Goal: Check status: Check status

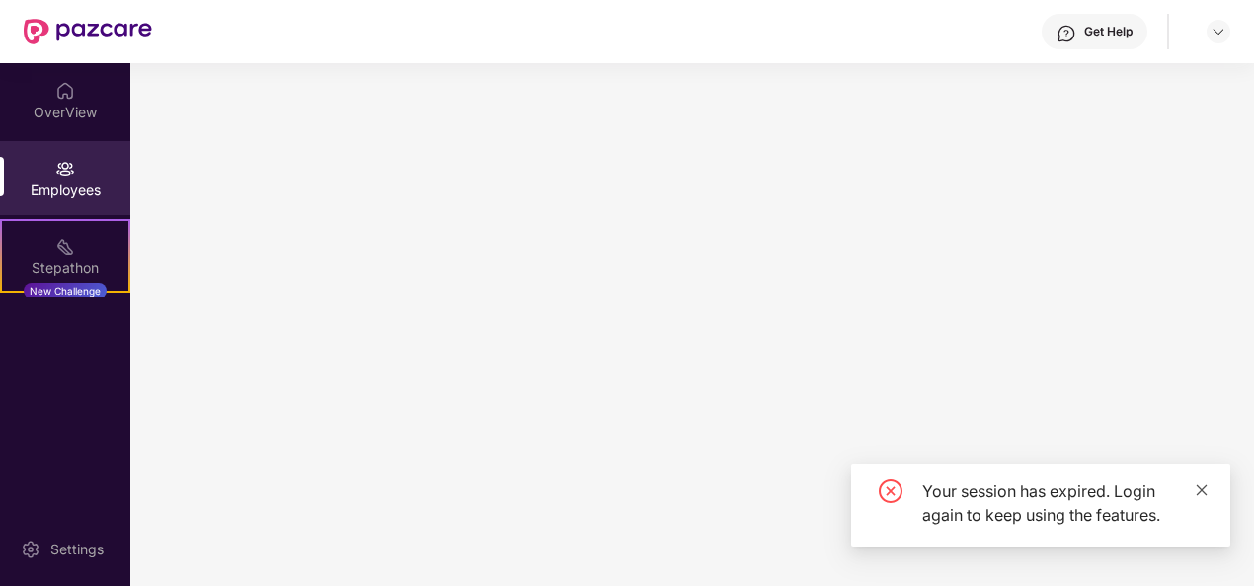
click at [1205, 494] on icon "close" at bounding box center [1201, 490] width 11 height 11
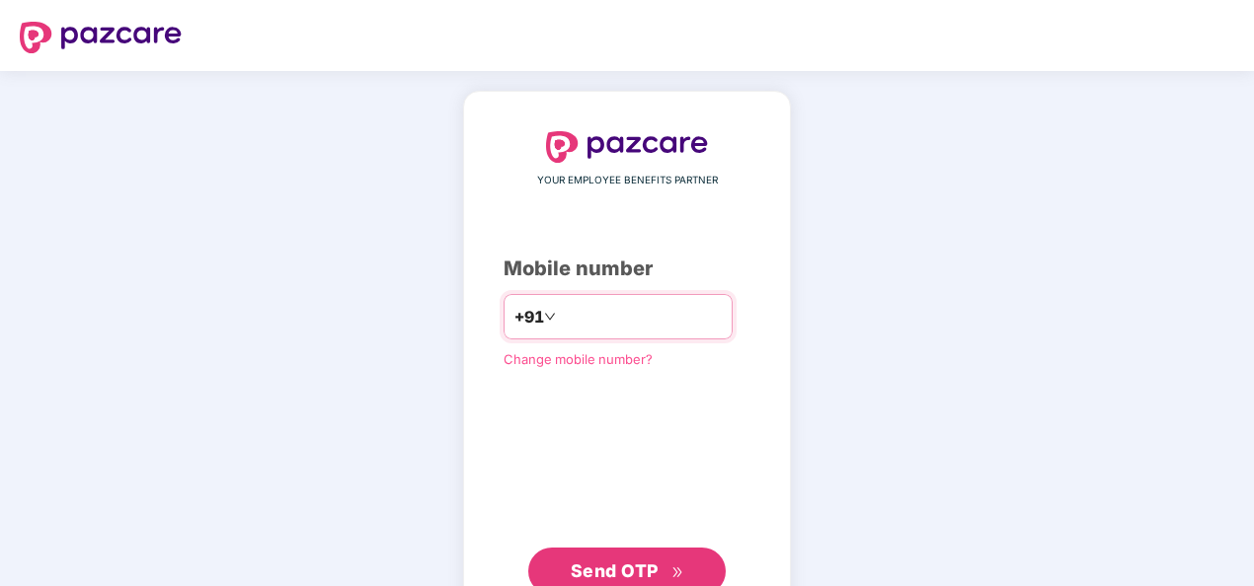
click at [567, 323] on input "number" at bounding box center [641, 317] width 162 height 32
click at [560, 318] on input "**********" at bounding box center [641, 317] width 162 height 32
type input "**********"
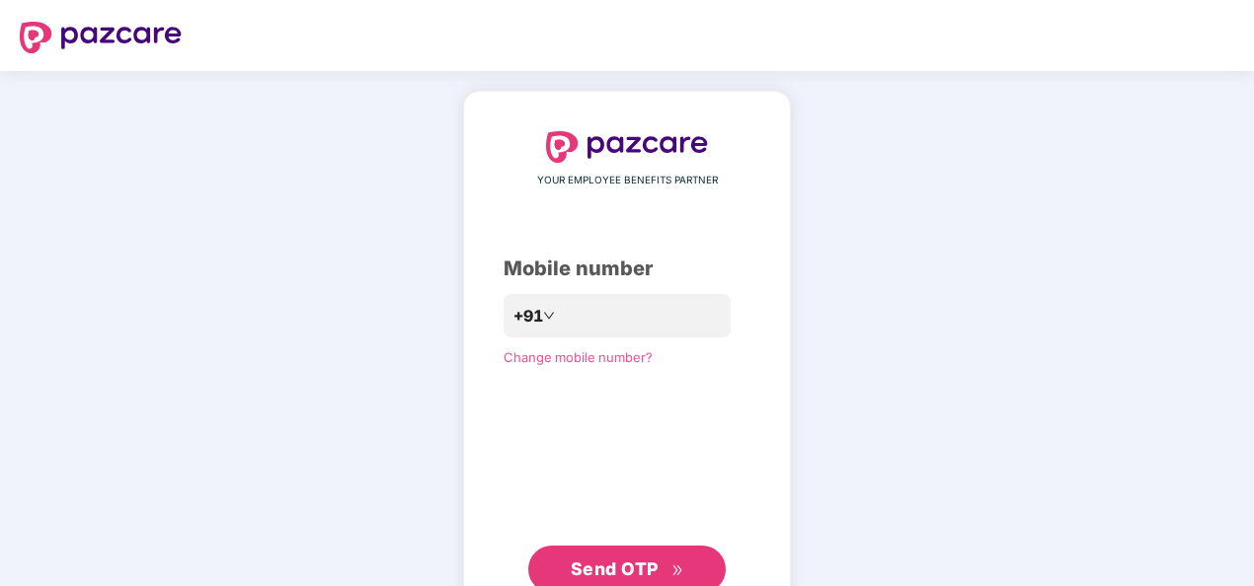
click at [597, 575] on span "Send OTP" at bounding box center [615, 569] width 88 height 21
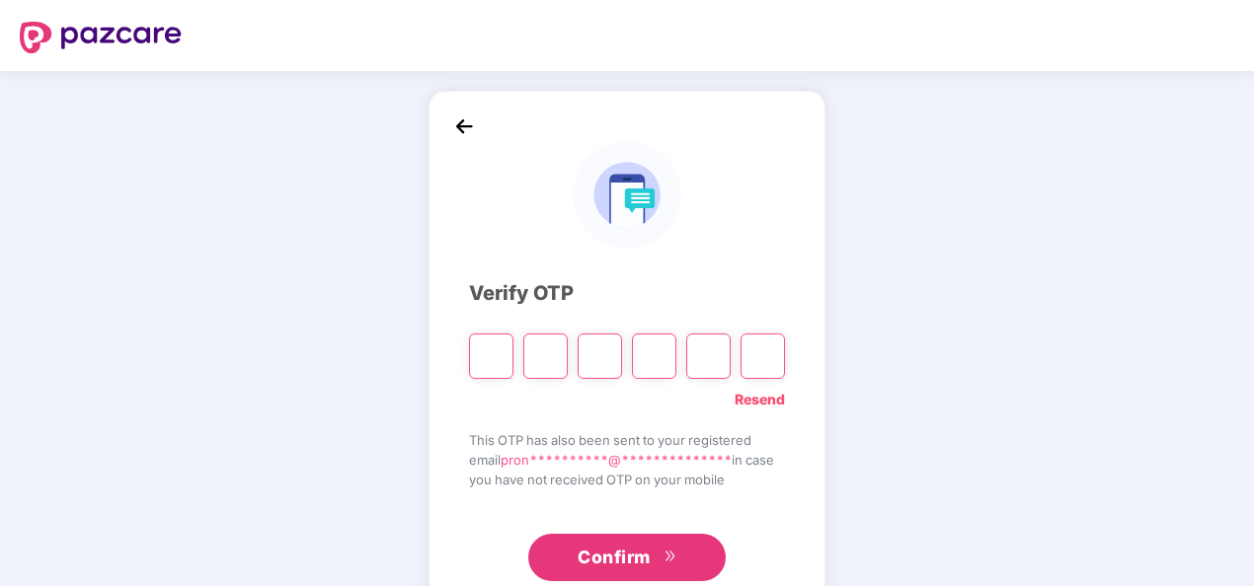
paste input "*"
type input "*"
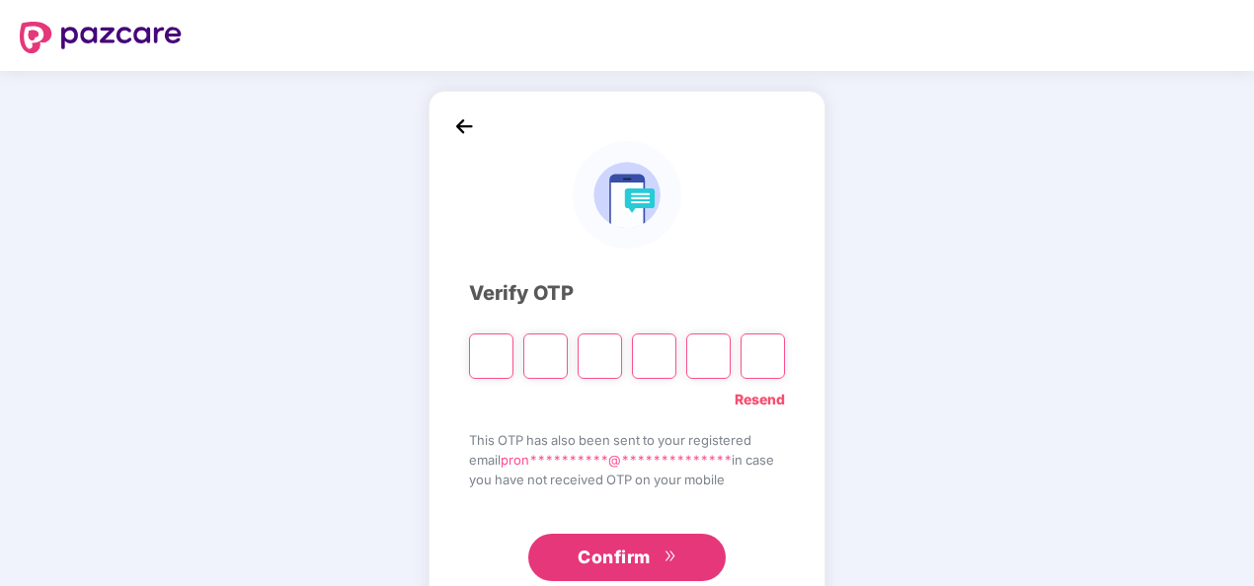
type input "*"
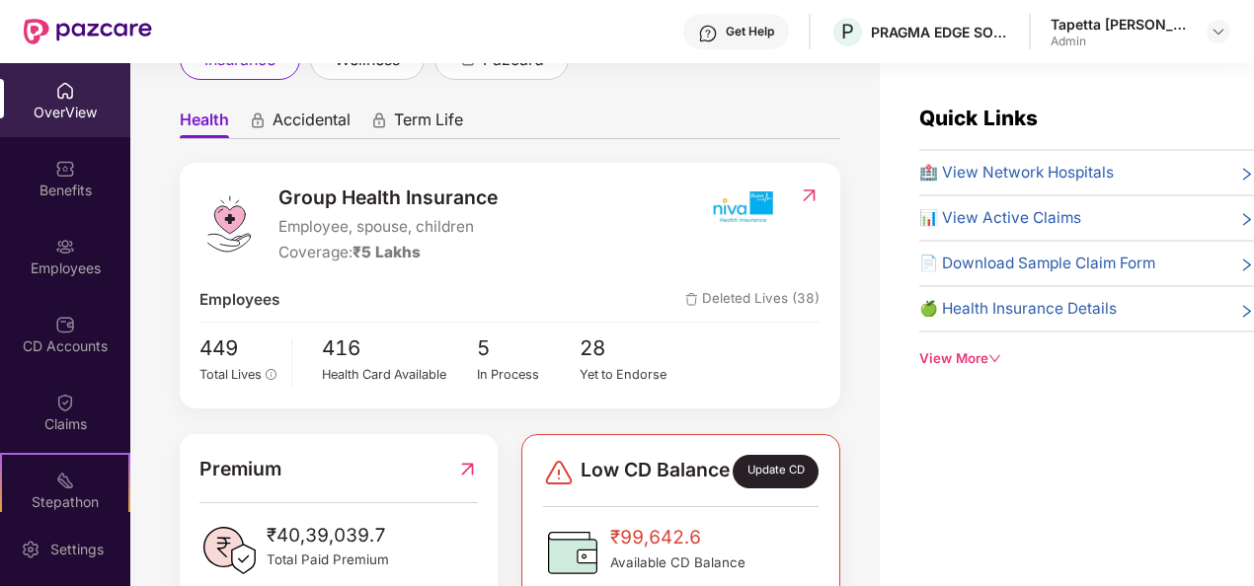
scroll to position [197, 0]
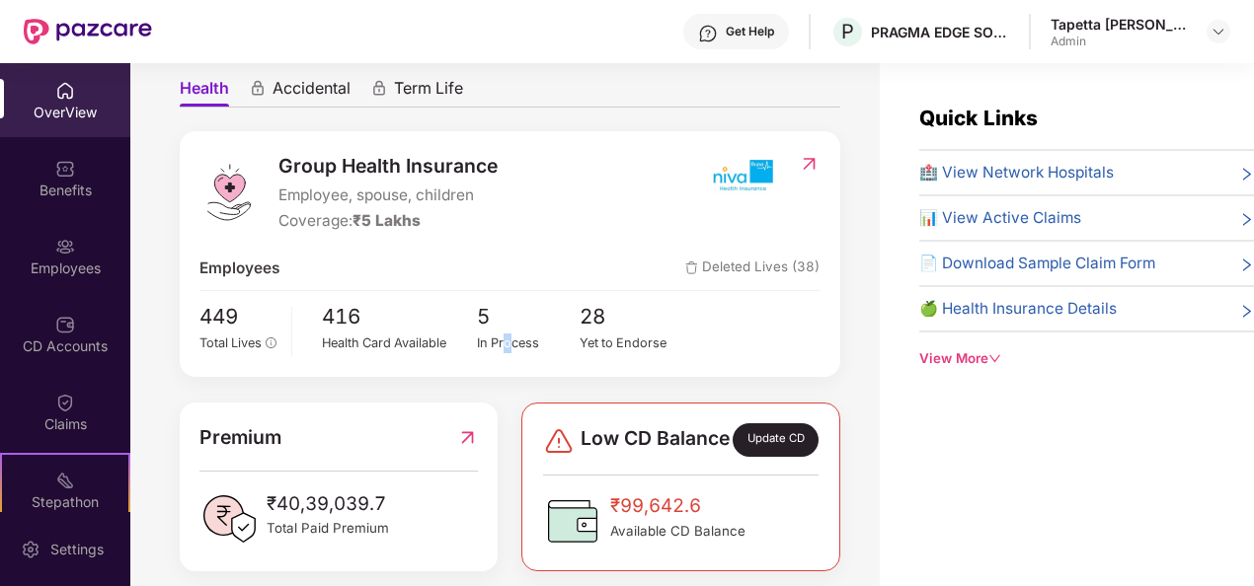
click at [505, 338] on div "5 In Process" at bounding box center [529, 328] width 104 height 55
click at [501, 334] on div "In Process" at bounding box center [529, 344] width 104 height 20
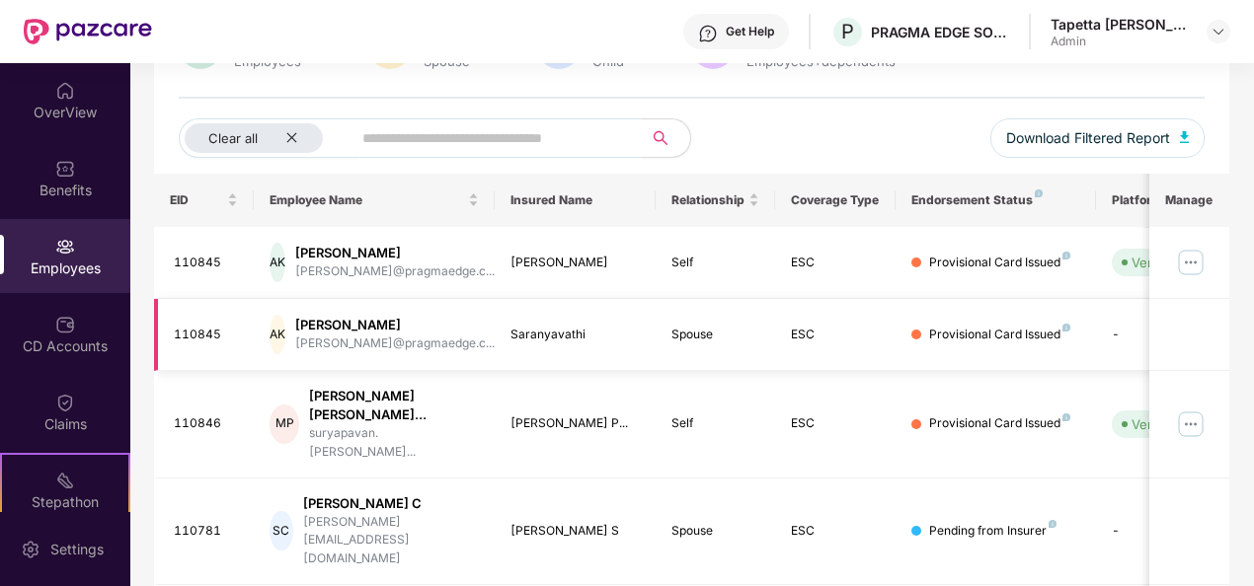
scroll to position [190, 0]
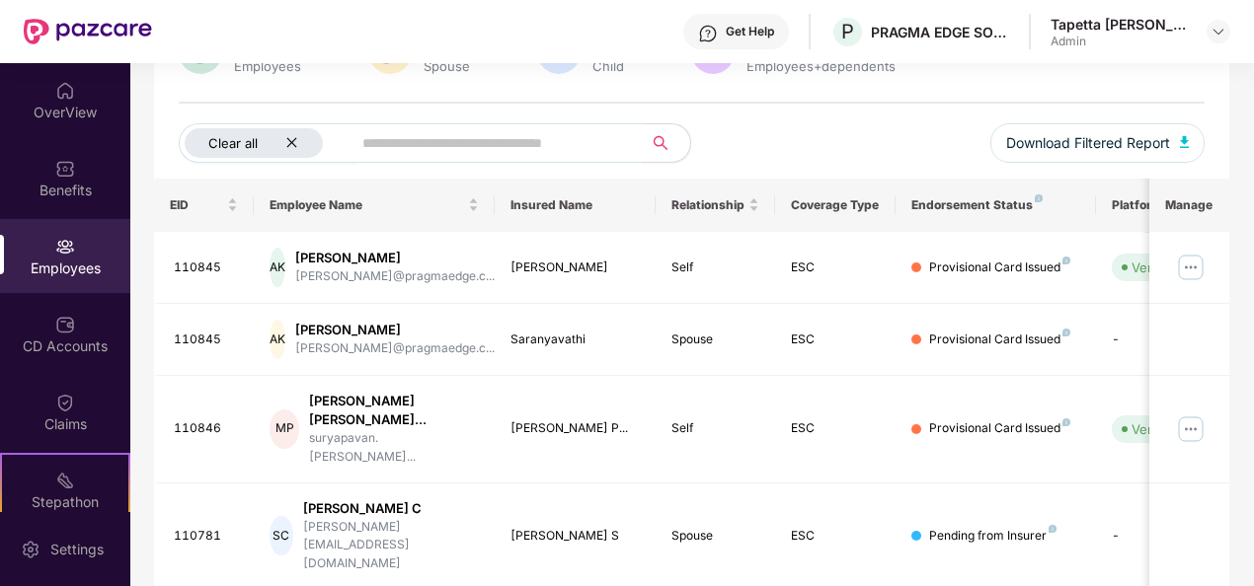
click at [290, 142] on icon "close" at bounding box center [291, 142] width 13 height 13
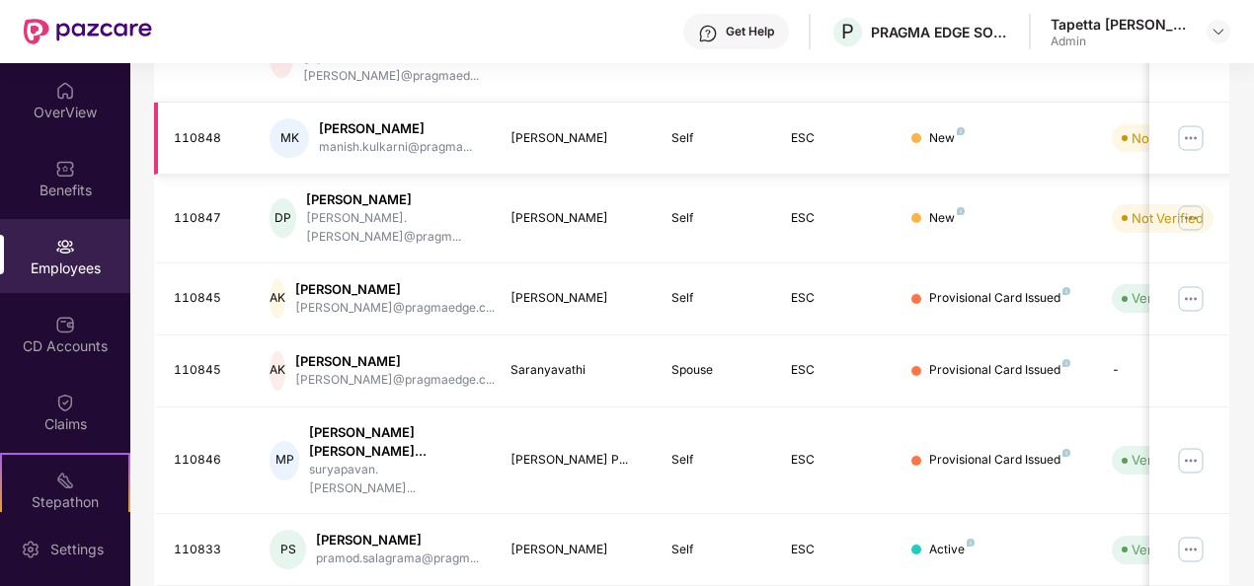
scroll to position [622, 0]
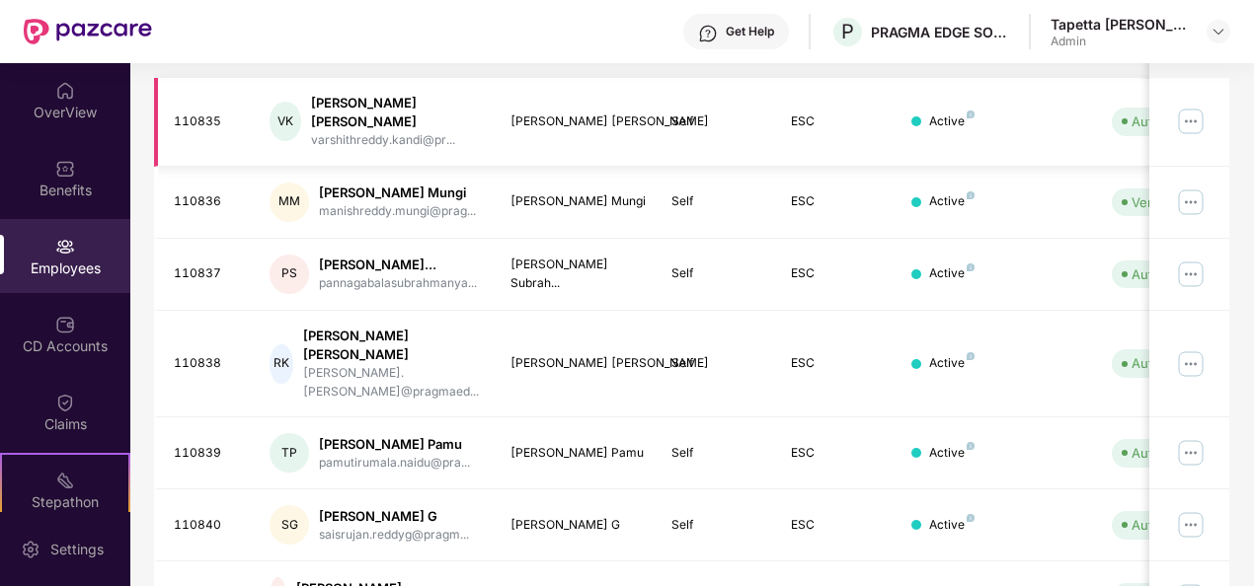
scroll to position [640, 0]
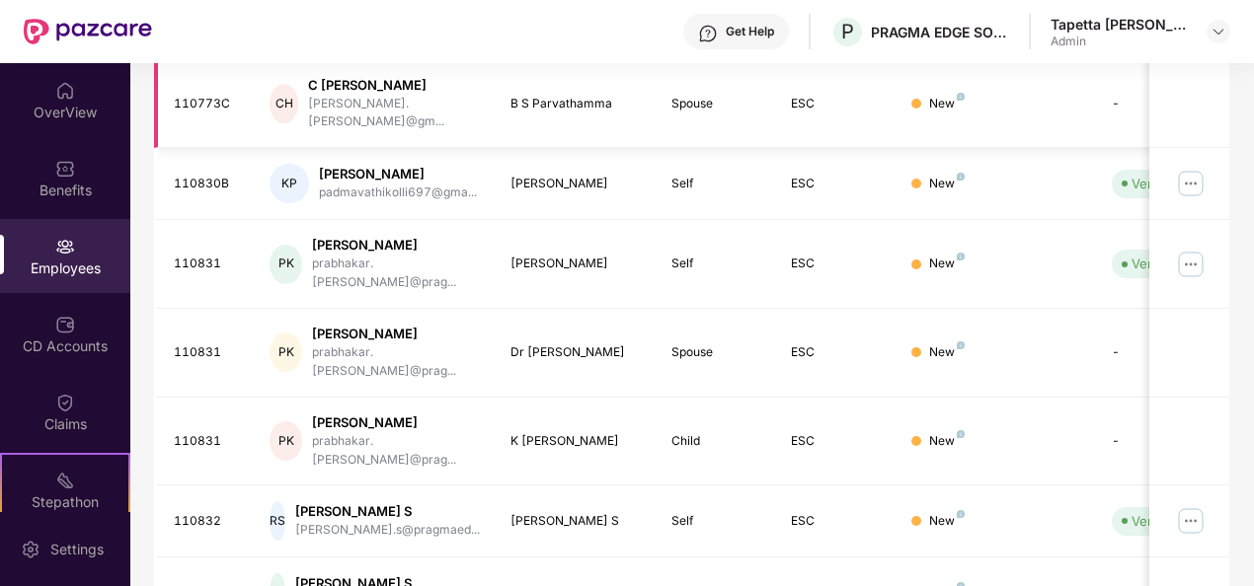
scroll to position [523, 0]
click at [73, 255] on div "Employees" at bounding box center [65, 256] width 130 height 74
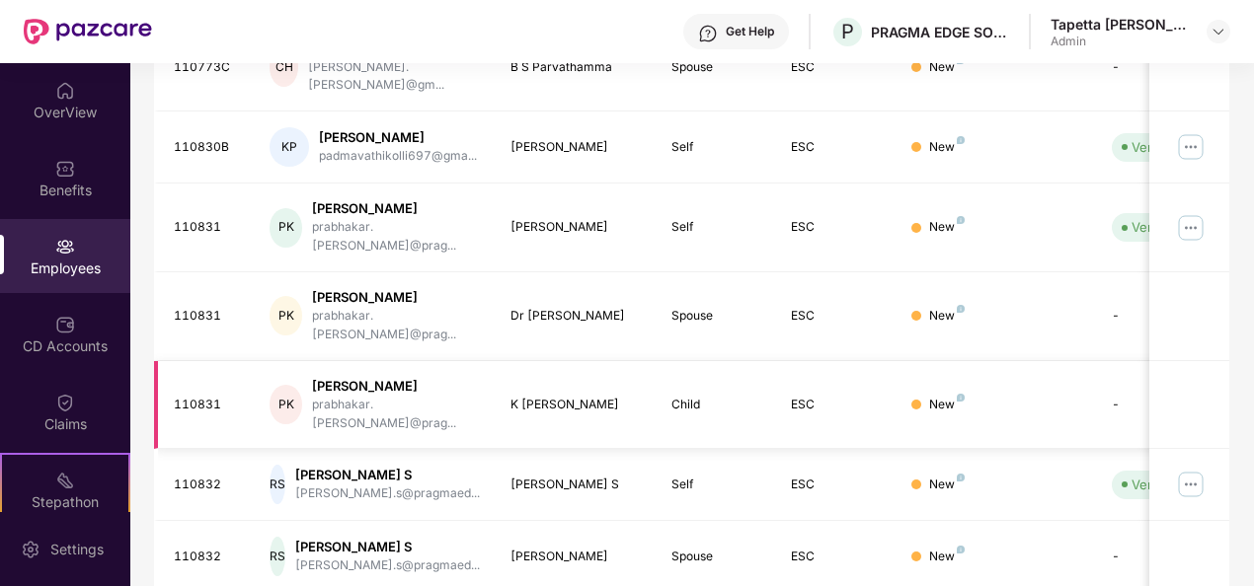
scroll to position [622, 0]
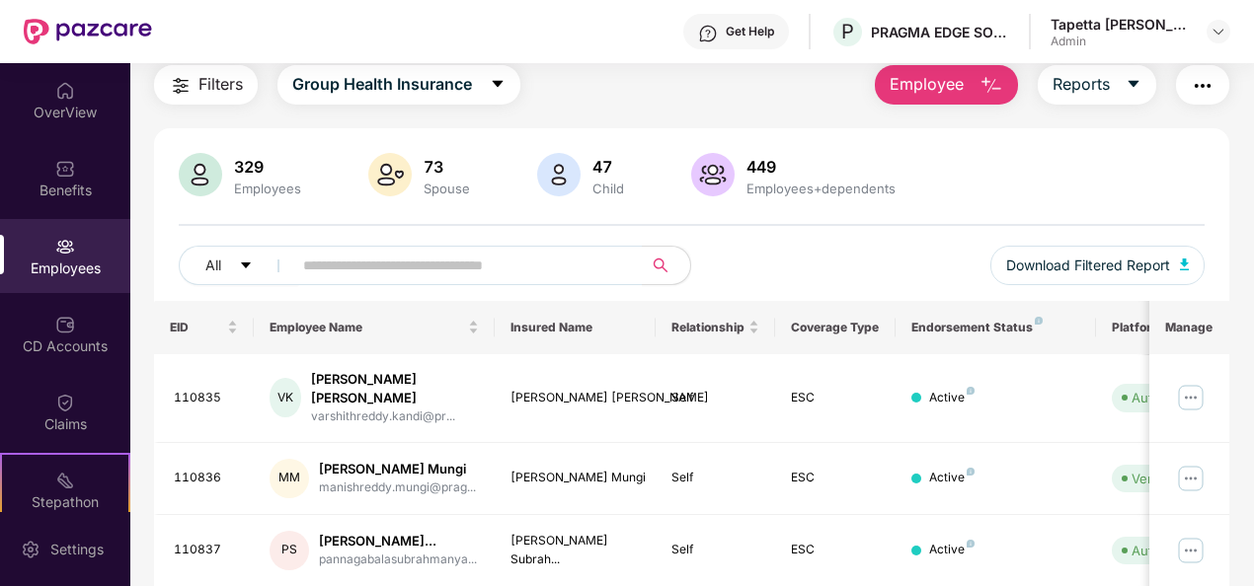
scroll to position [99, 0]
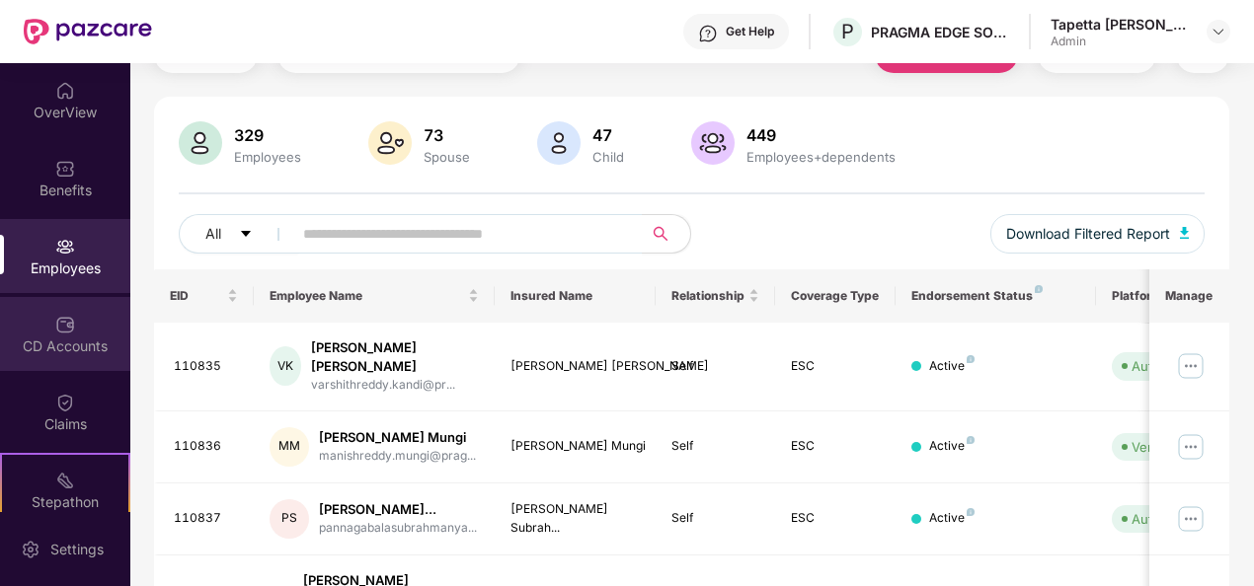
click at [38, 353] on div "CD Accounts" at bounding box center [65, 347] width 130 height 20
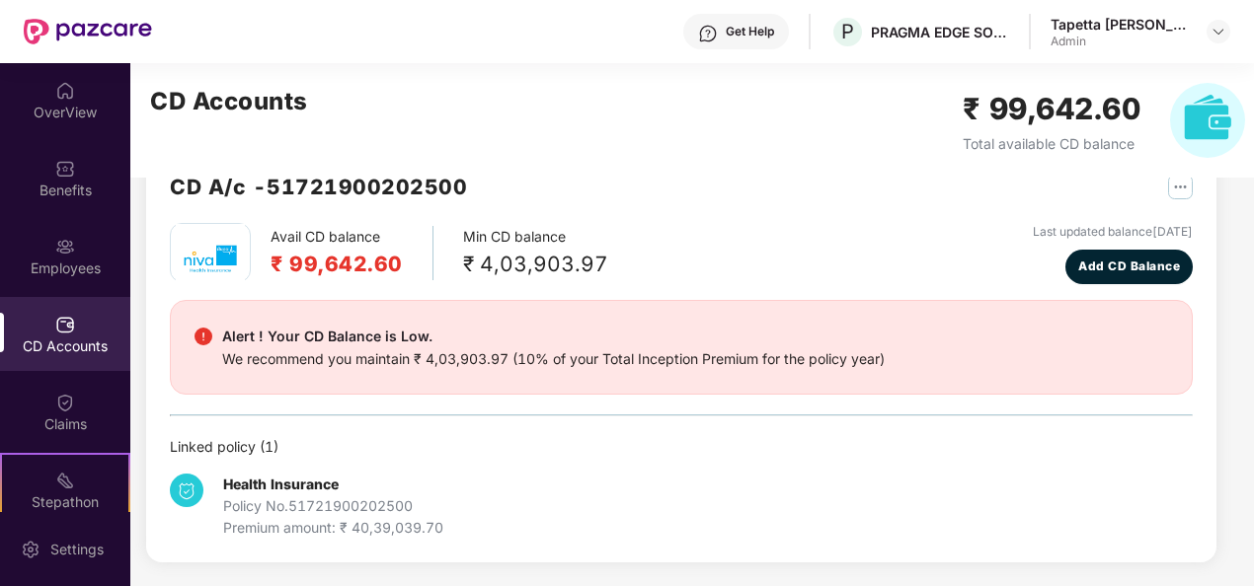
scroll to position [52, 0]
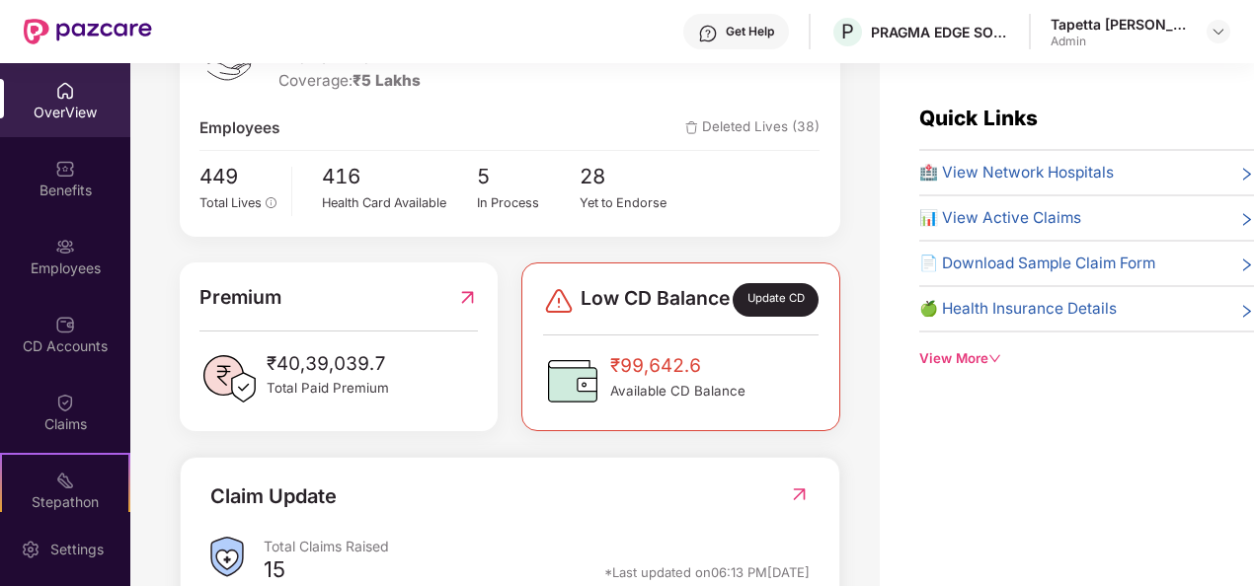
scroll to position [342, 0]
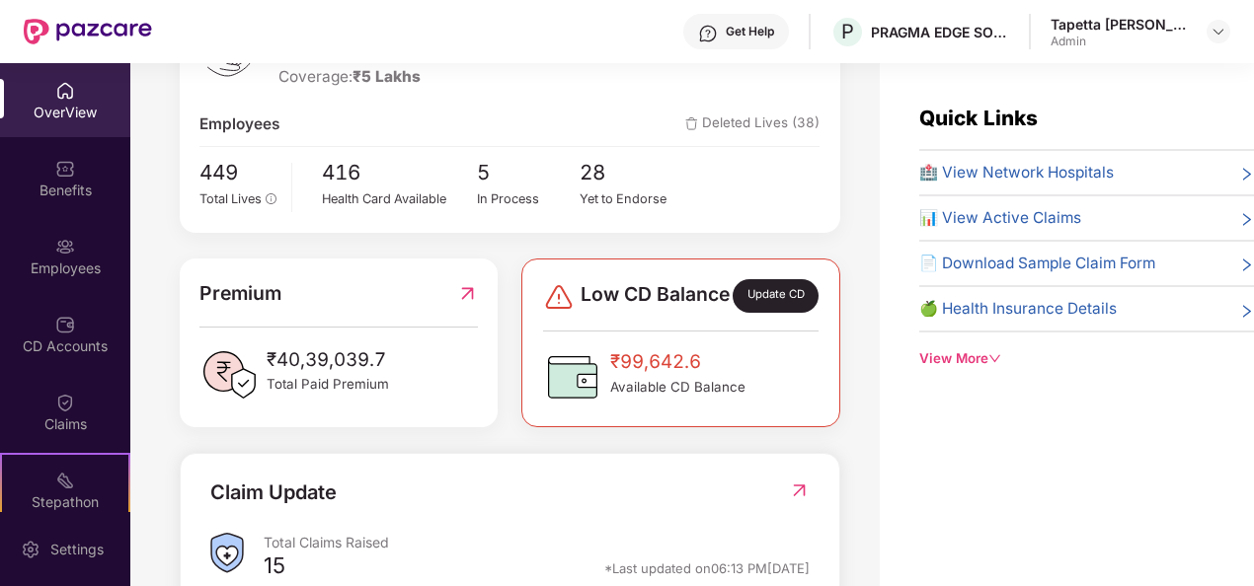
click at [464, 292] on img at bounding box center [467, 293] width 21 height 30
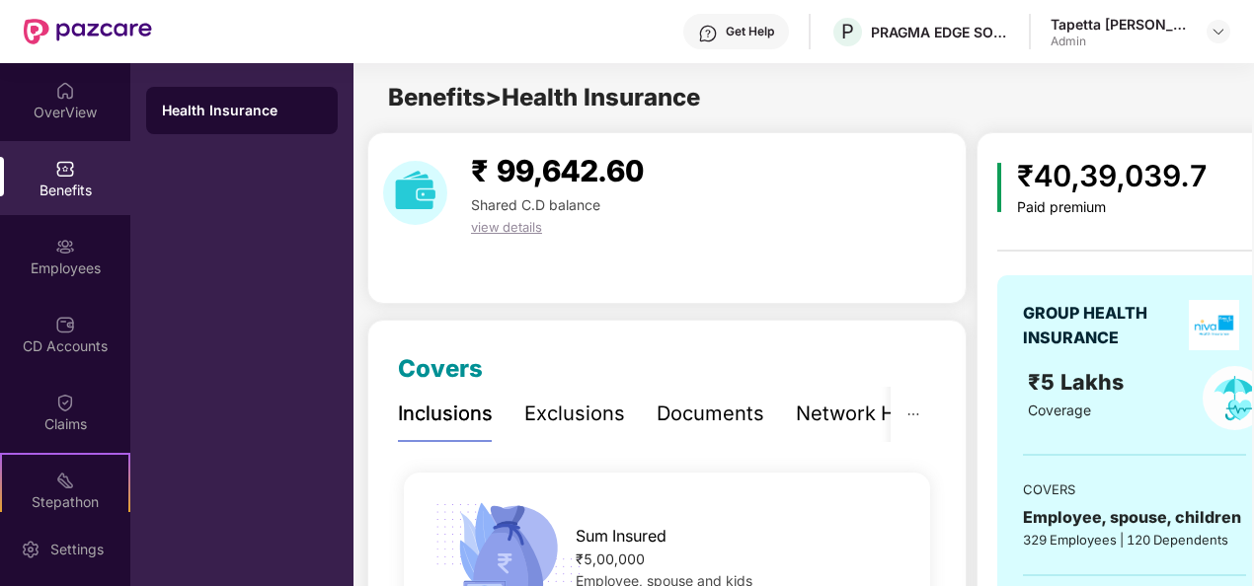
click at [539, 220] on span "view details" at bounding box center [506, 227] width 71 height 16
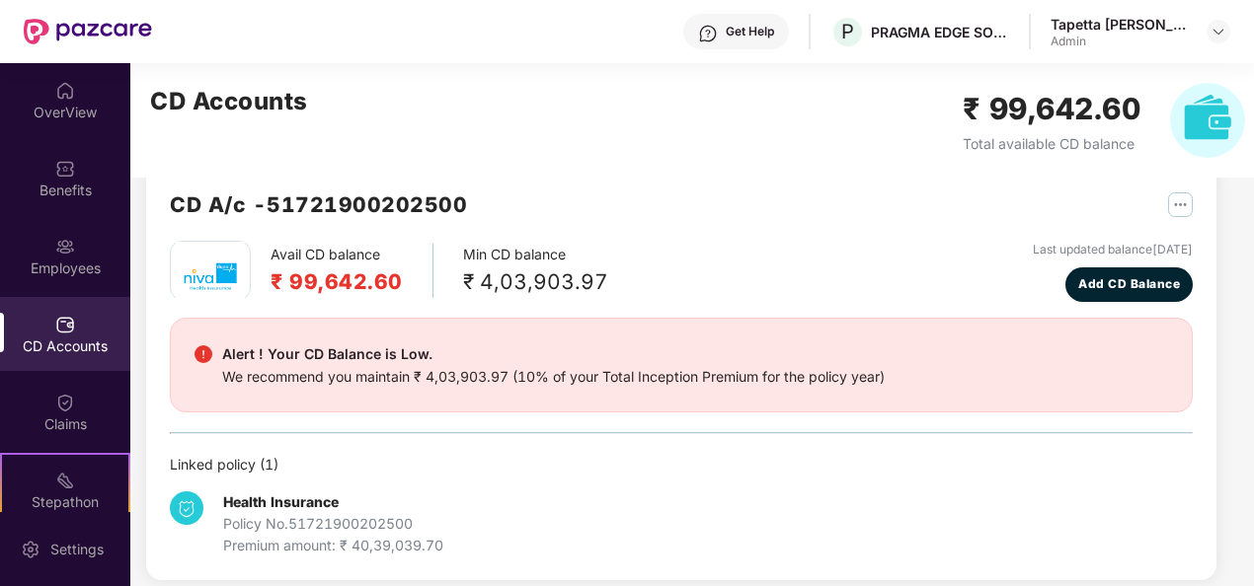
scroll to position [52, 0]
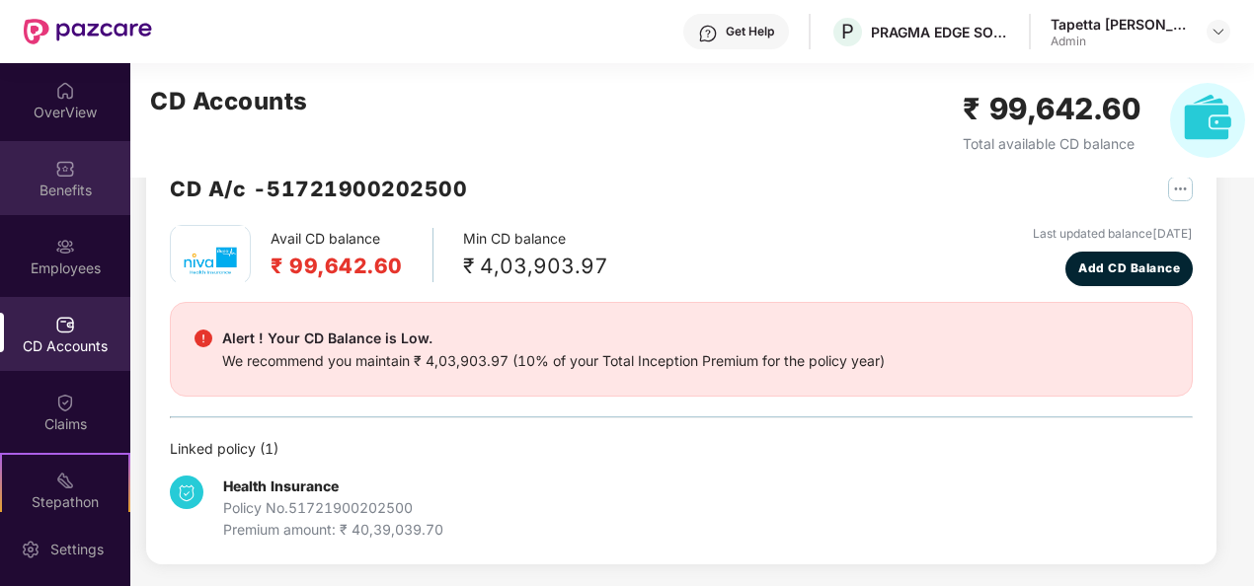
click at [39, 184] on div "Benefits" at bounding box center [65, 191] width 130 height 20
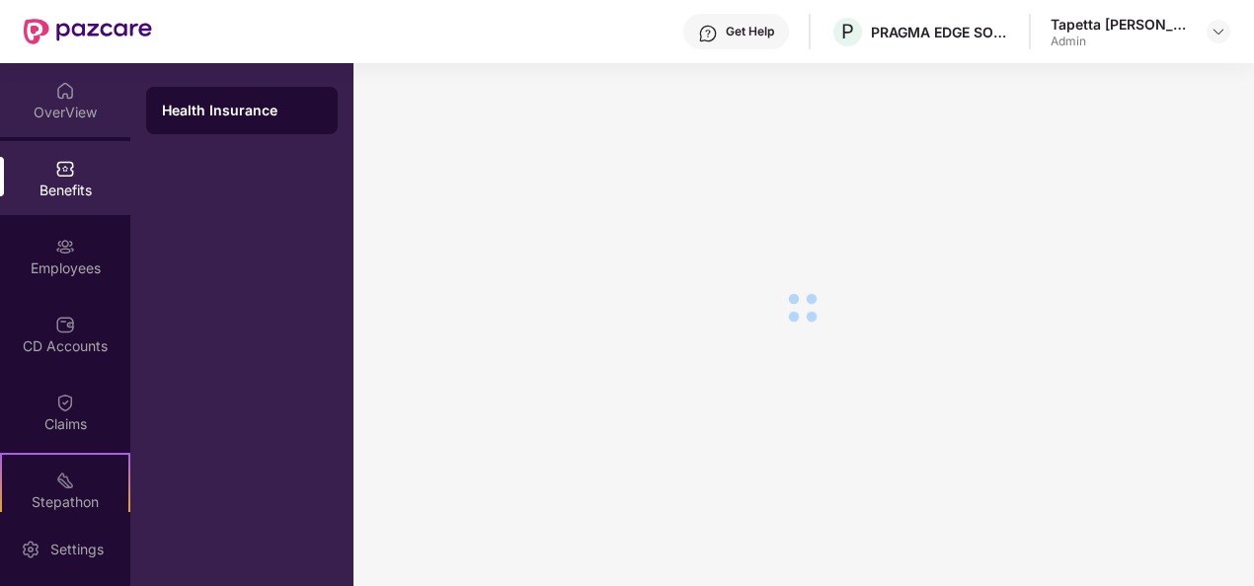
click at [71, 107] on div "OverView" at bounding box center [65, 113] width 130 height 20
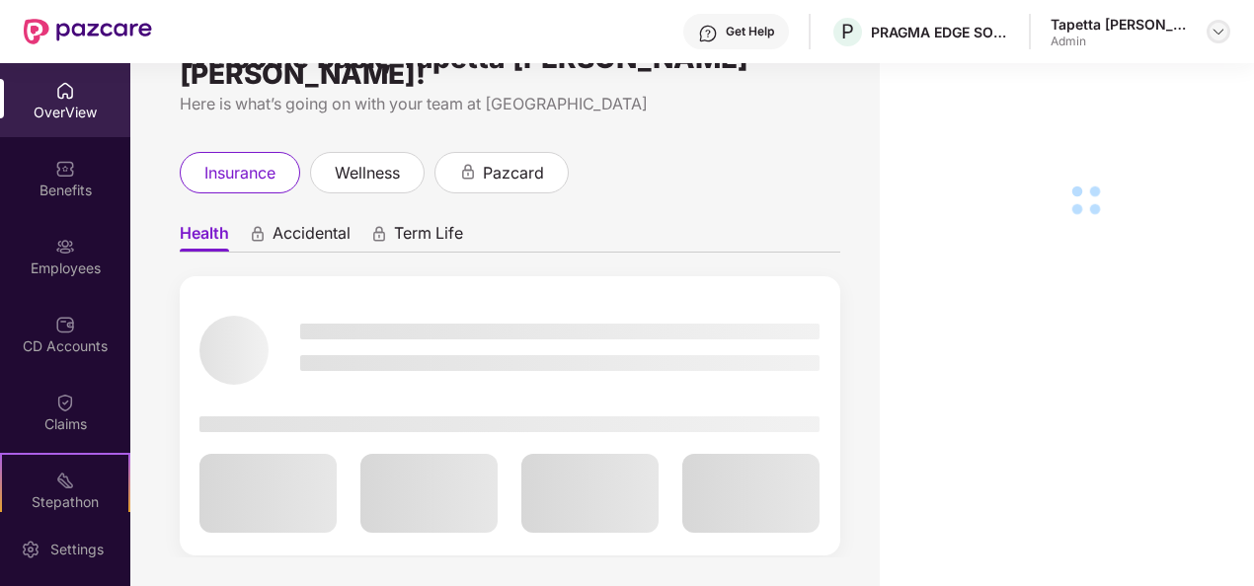
click at [1214, 28] on img at bounding box center [1218, 32] width 16 height 16
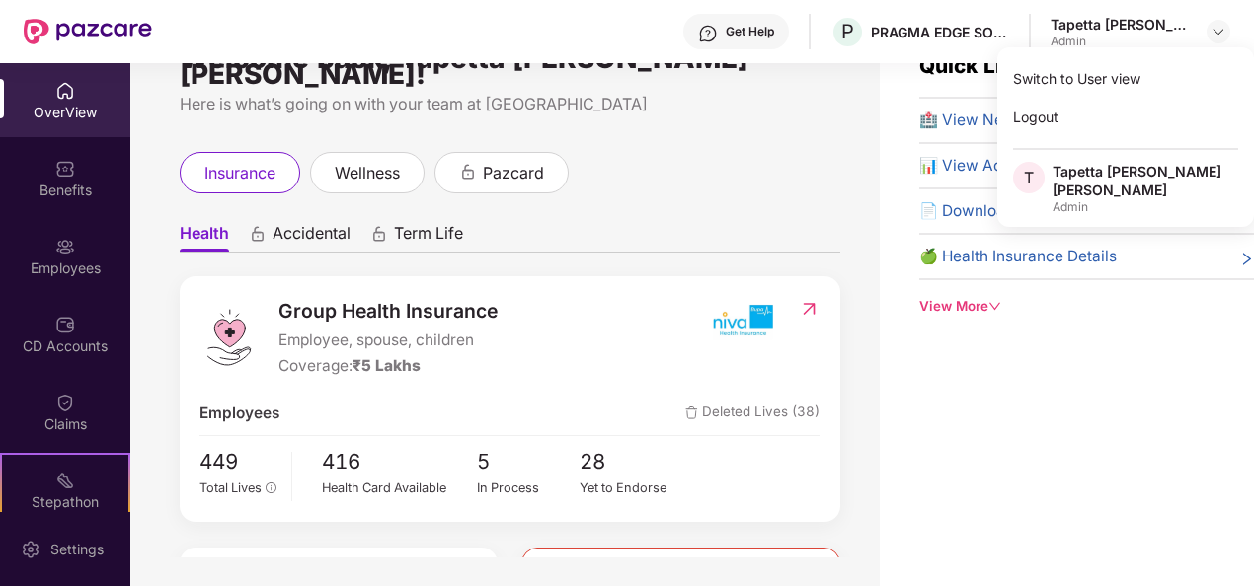
click at [849, 251] on div "Welcome back, Tapetta Alfred Xavier Pronoy! Here is what’s going on with your t…" at bounding box center [504, 284] width 749 height 547
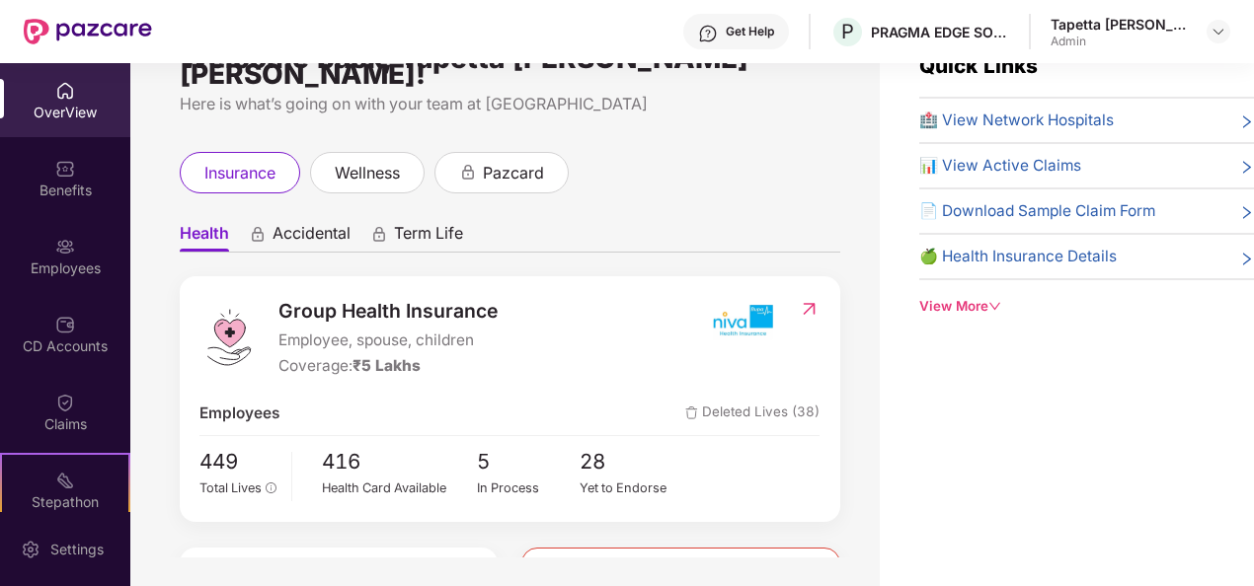
scroll to position [197, 0]
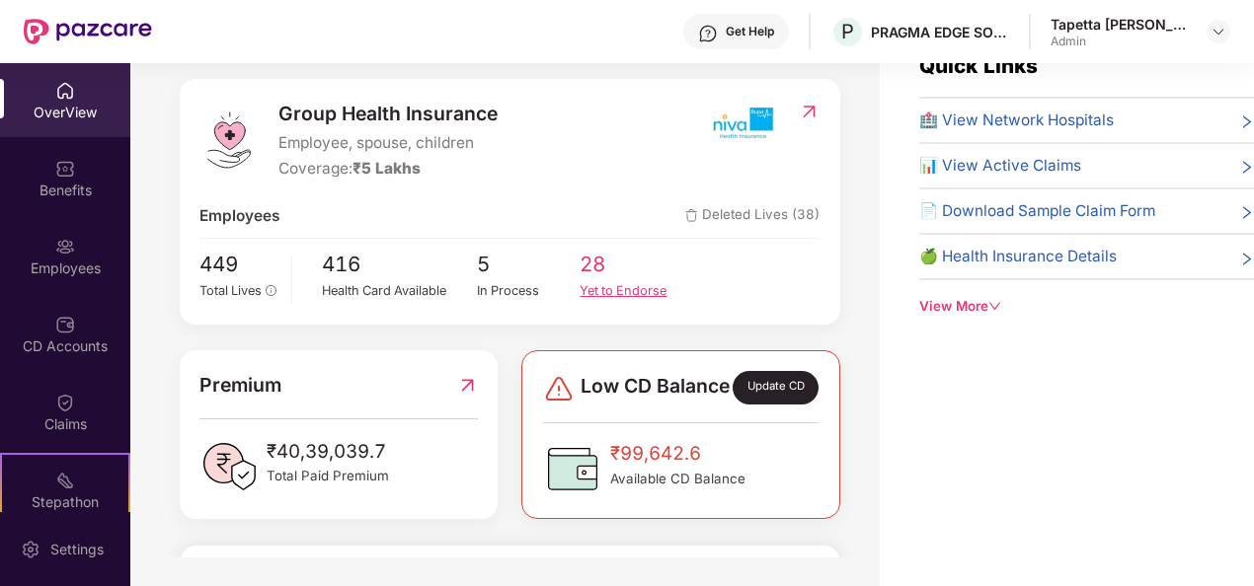
click at [600, 281] on div "Yet to Endorse" at bounding box center [631, 291] width 104 height 20
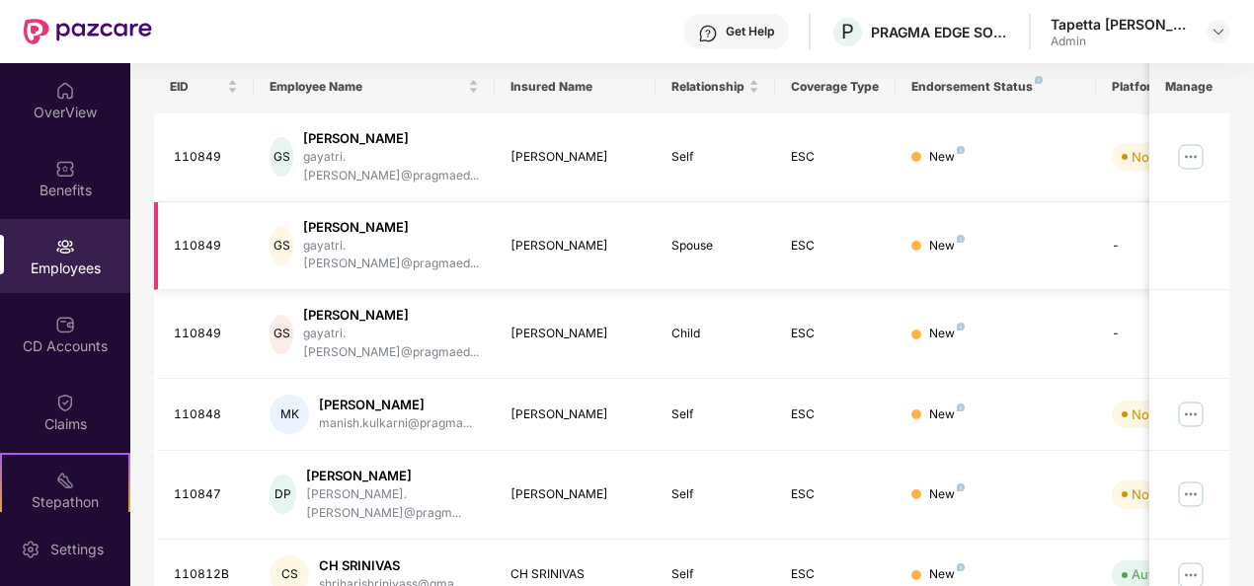
scroll to position [326, 0]
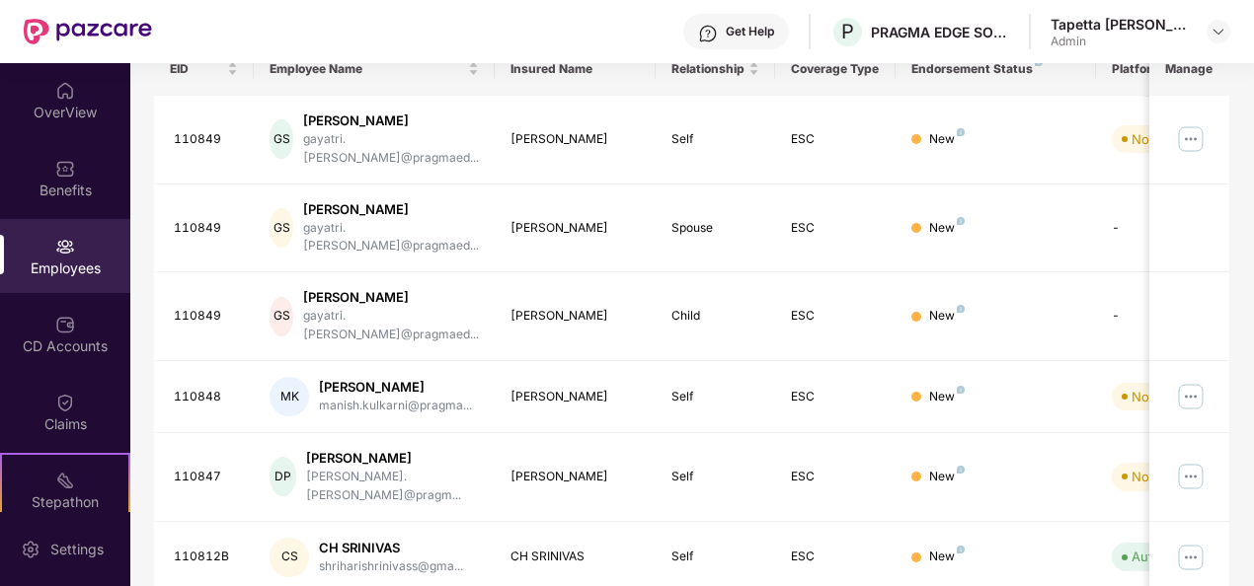
click at [69, 62] on div at bounding box center [88, 31] width 128 height 63
click at [61, 89] on img at bounding box center [65, 91] width 20 height 20
